Goal: Task Accomplishment & Management: Manage account settings

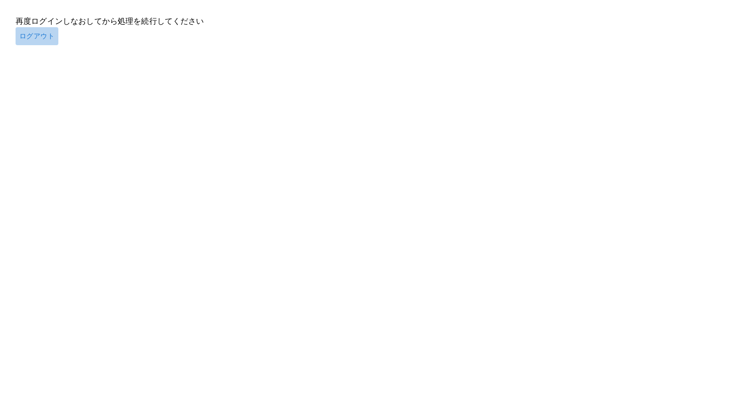
click at [37, 38] on button "ログアウト" at bounding box center [37, 36] width 43 height 18
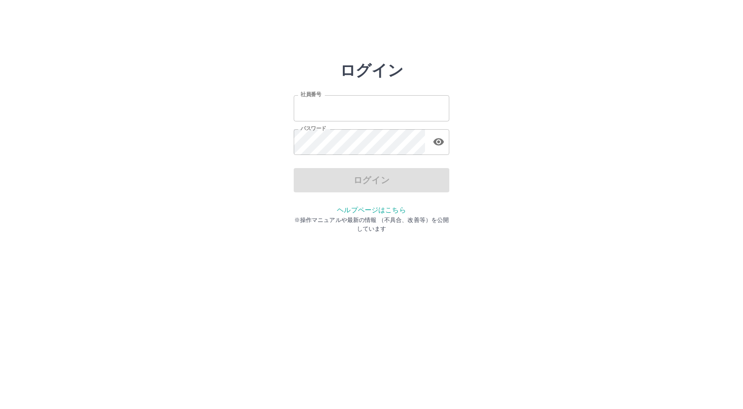
type input "*******"
click at [345, 182] on div "ログイン" at bounding box center [372, 180] width 156 height 24
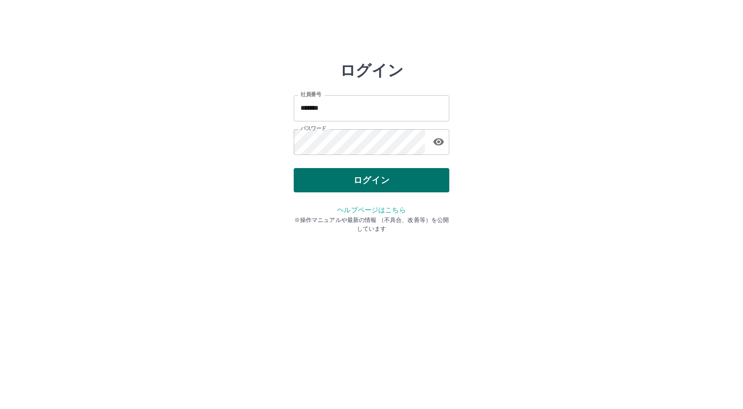
click at [346, 179] on button "ログイン" at bounding box center [372, 180] width 156 height 24
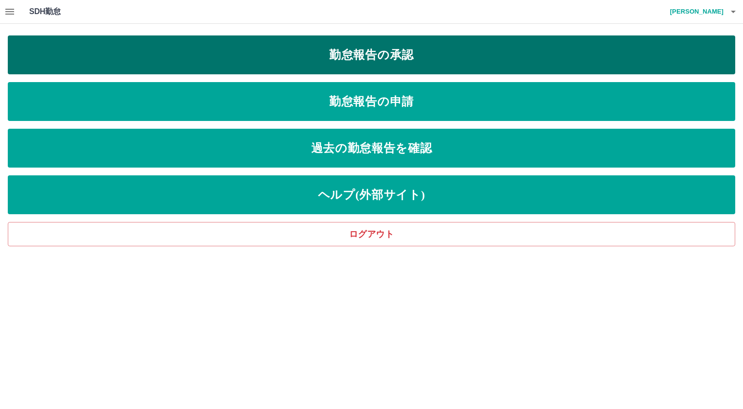
click at [426, 60] on link "勤怠報告の承認" at bounding box center [371, 54] width 727 height 39
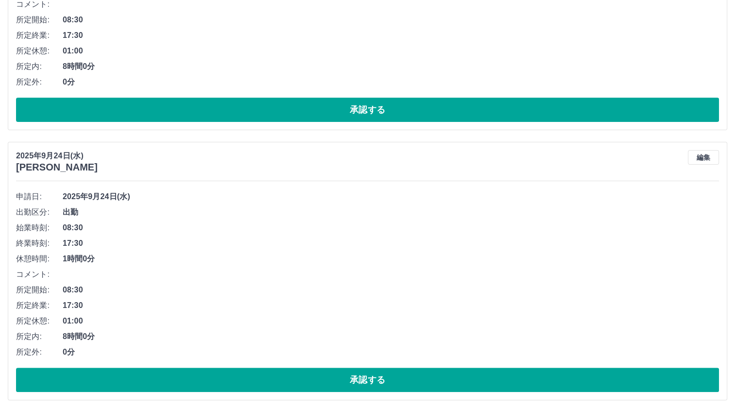
scroll to position [516, 0]
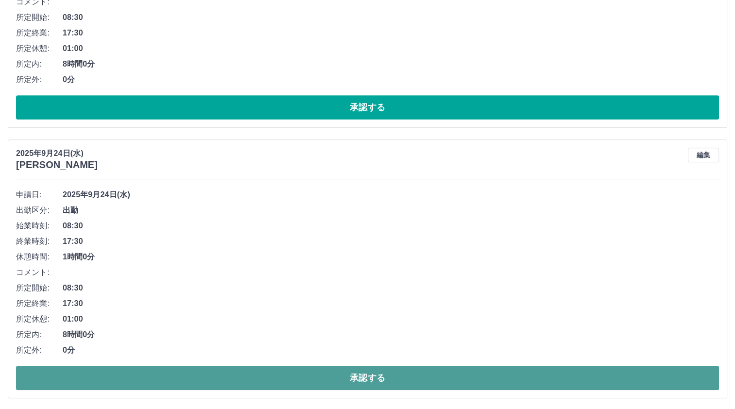
click at [161, 371] on button "承認する" at bounding box center [367, 378] width 703 height 24
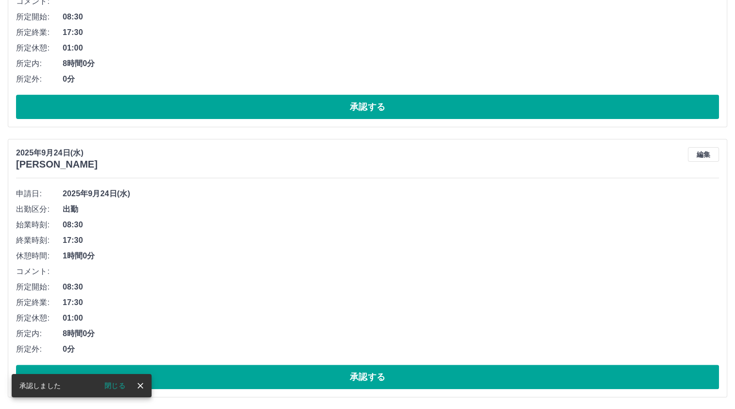
scroll to position [246, 0]
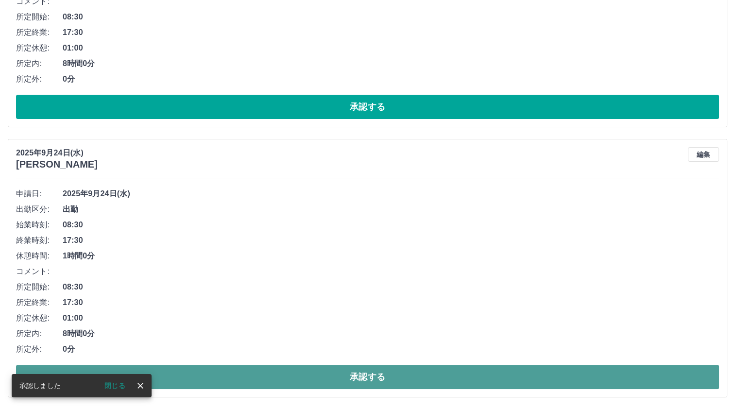
click at [257, 376] on button "承認する" at bounding box center [367, 377] width 703 height 24
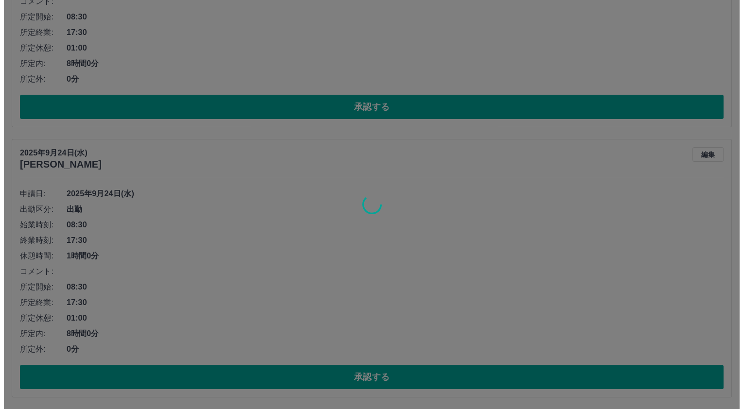
scroll to position [0, 0]
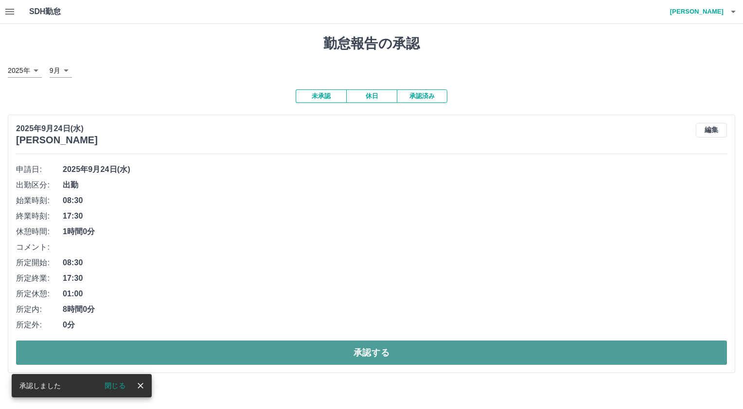
click at [290, 355] on button "承認する" at bounding box center [371, 353] width 711 height 24
